Goal: Task Accomplishment & Management: Complete application form

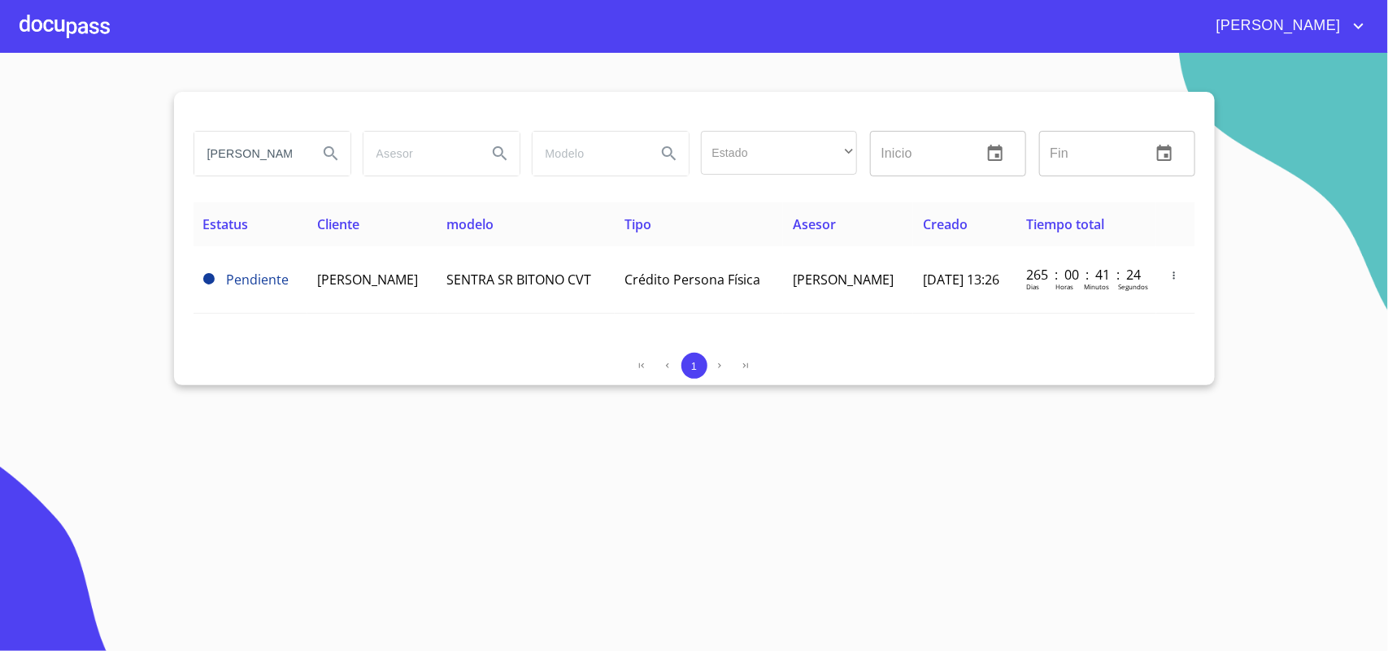
drag, startPoint x: 302, startPoint y: 151, endPoint x: 0, endPoint y: 118, distance: 303.4
click at [0, 118] on section "[PERSON_NAME] Estado ​ ​ Inicio ​ Fin ​ Estatus Cliente modelo Tipo Asesor Crea…" at bounding box center [694, 352] width 1388 height 598
type input "a"
drag, startPoint x: 240, startPoint y: 152, endPoint x: 2, endPoint y: 153, distance: 237.4
click at [2, 153] on section "a Estado ​ ​ Inicio ​ Fin ​ Estatus Cliente modelo Tipo Asesor Creado Tiempo to…" at bounding box center [694, 352] width 1388 height 598
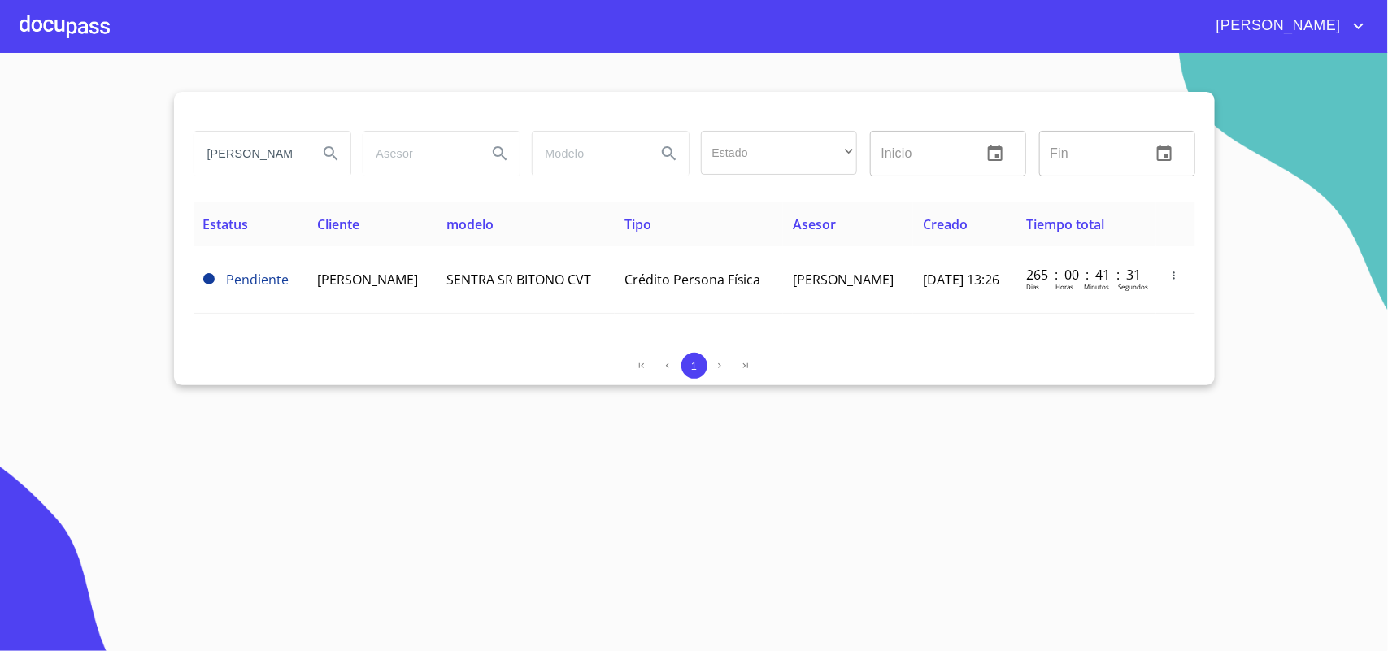
type input "[PERSON_NAME]"
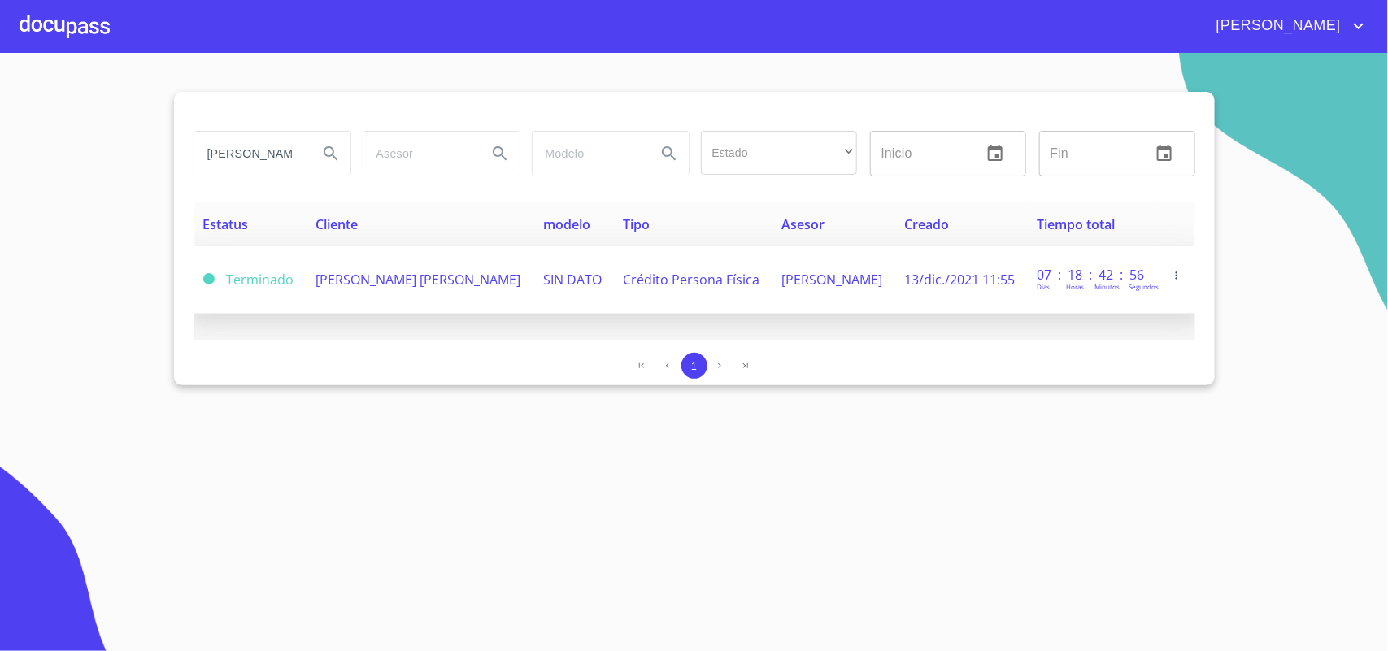
click at [416, 285] on span "[PERSON_NAME] [PERSON_NAME]" at bounding box center [417, 280] width 205 height 18
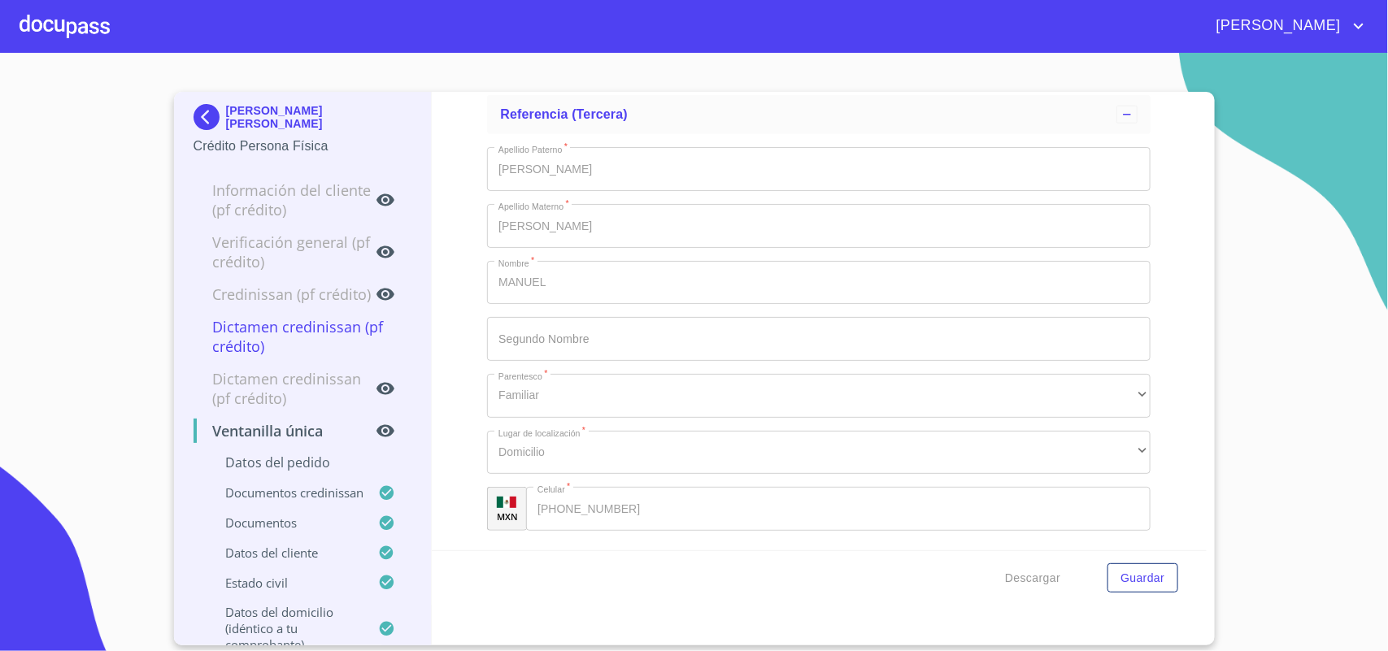
scroll to position [10262, 0]
drag, startPoint x: 1179, startPoint y: 457, endPoint x: 1167, endPoint y: 303, distance: 154.1
click at [1167, 303] on div "Ventanilla única Datos del pedido Marca   * ​ ​ Color   * ​ No. Pedido   * ​ No…" at bounding box center [819, 321] width 775 height 458
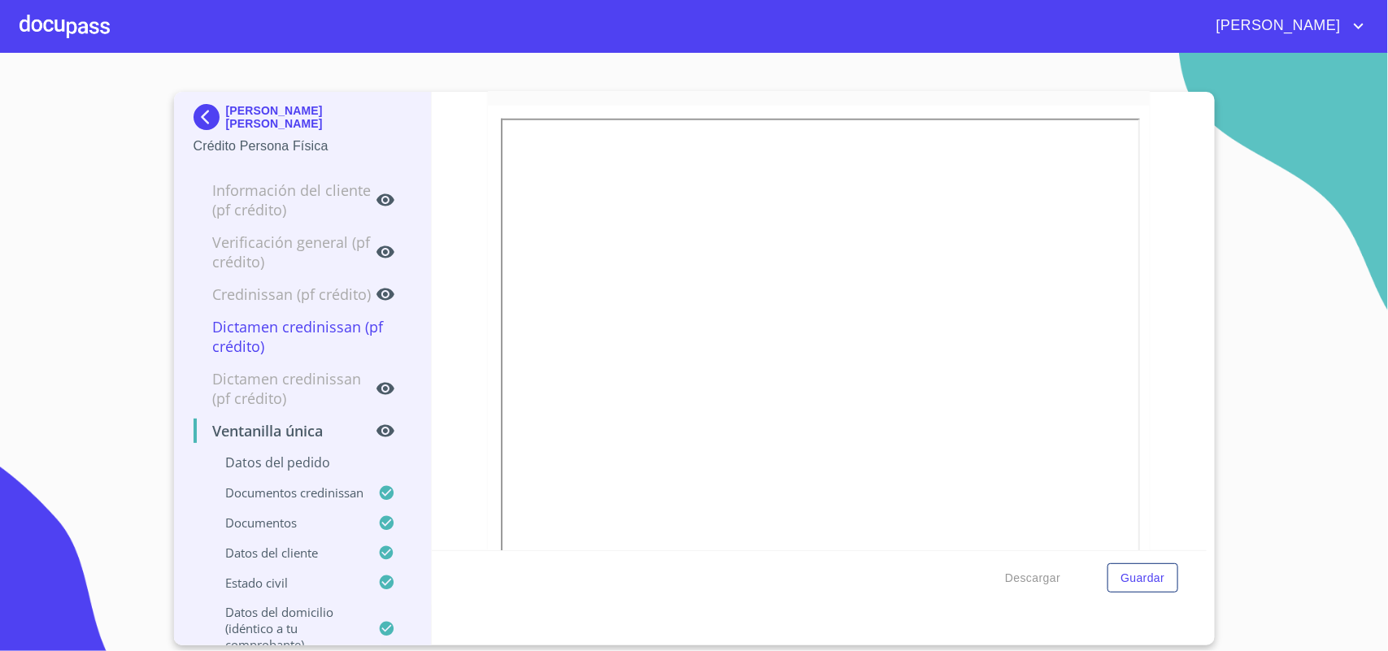
scroll to position [3455, 0]
click at [197, 107] on img at bounding box center [209, 117] width 33 height 26
